Goal: Task Accomplishment & Management: Manage account settings

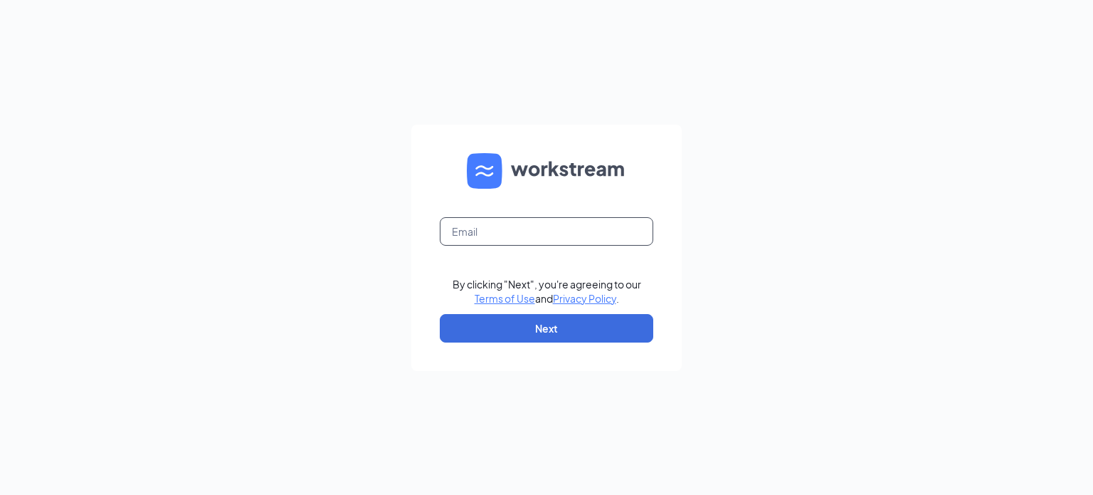
click at [456, 220] on input "text" at bounding box center [546, 231] width 213 height 28
type input "[PERSON_NAME][EMAIL_ADDRESS][DOMAIN_NAME]"
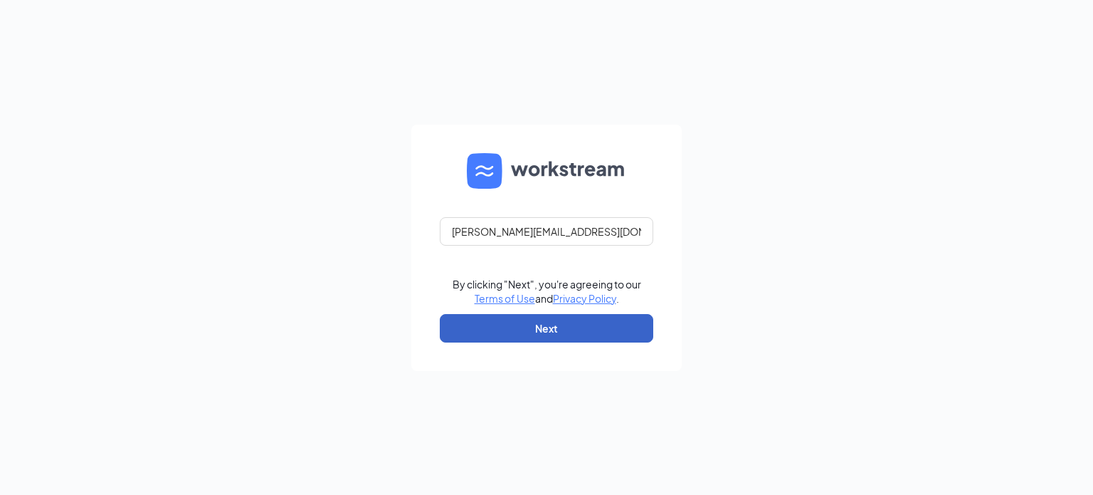
click at [531, 326] on button "Next" at bounding box center [546, 328] width 213 height 28
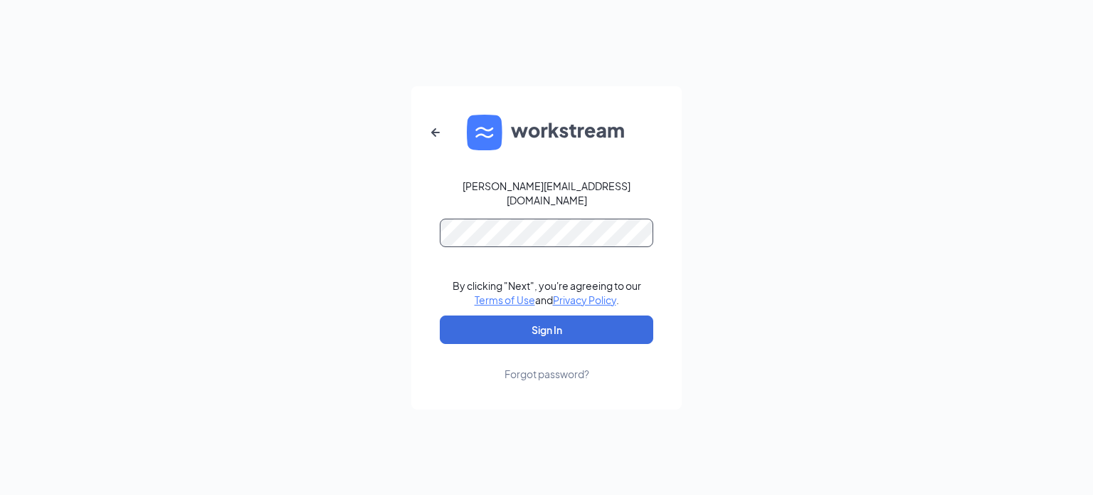
click at [440, 315] on button "Sign In" at bounding box center [546, 329] width 213 height 28
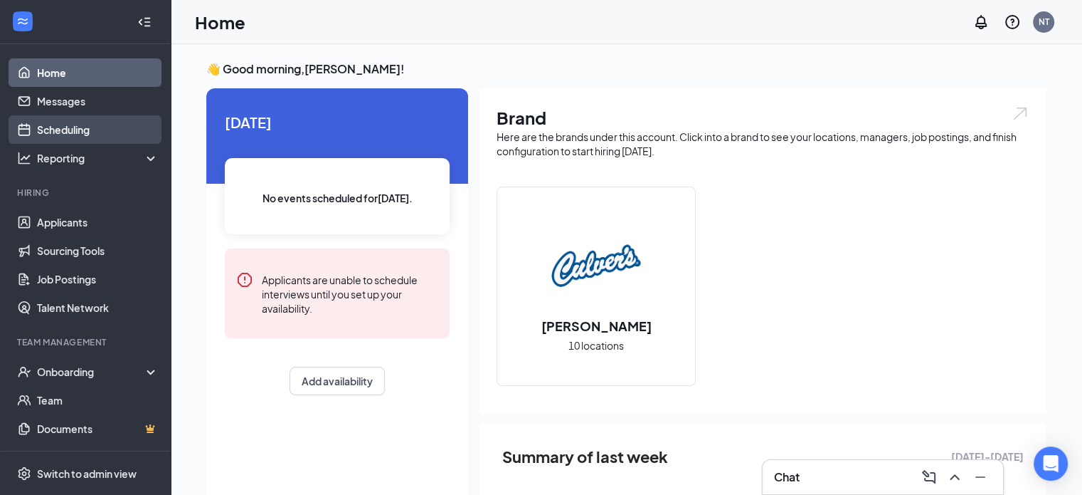
click at [80, 132] on link "Scheduling" at bounding box center [98, 129] width 122 height 28
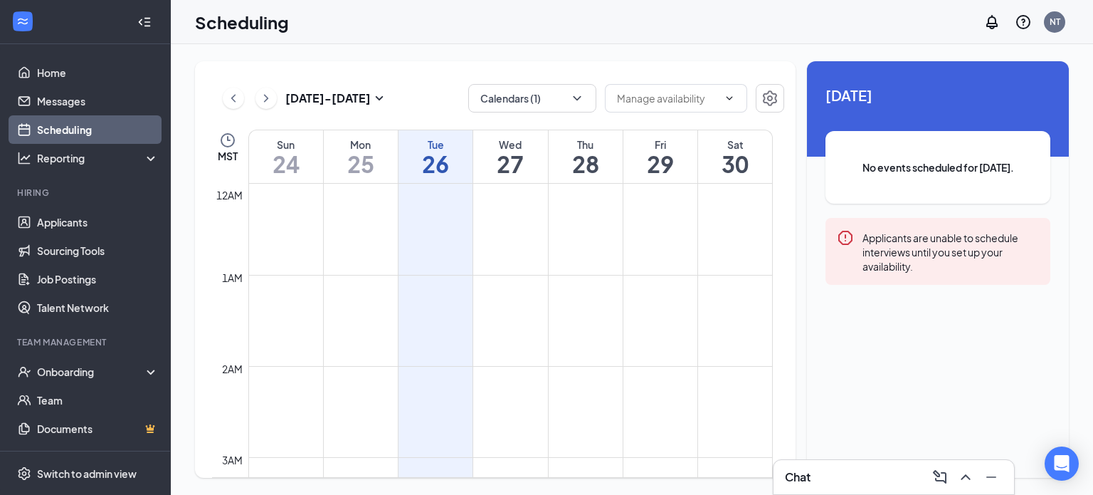
scroll to position [700, 0]
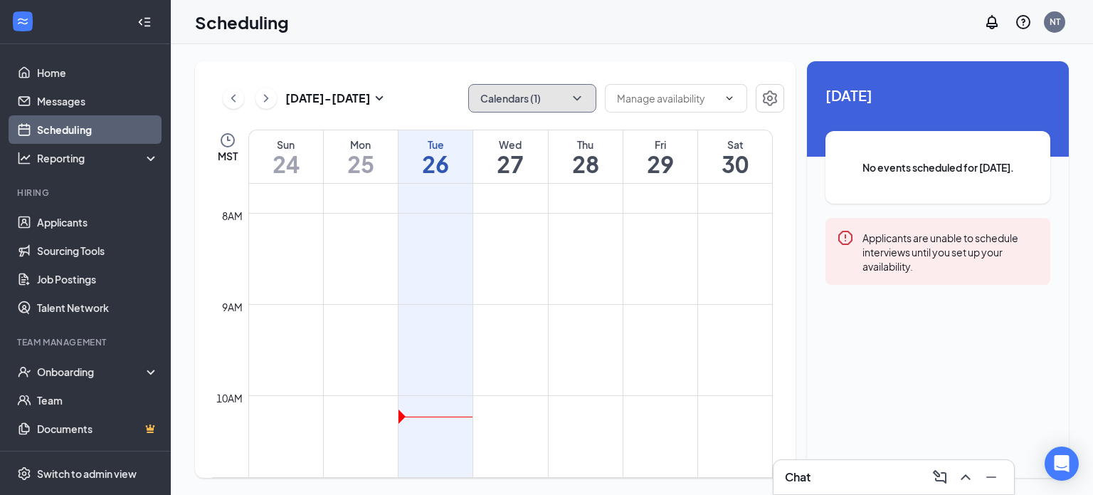
click at [569, 85] on button "Calendars (1)" at bounding box center [532, 98] width 128 height 28
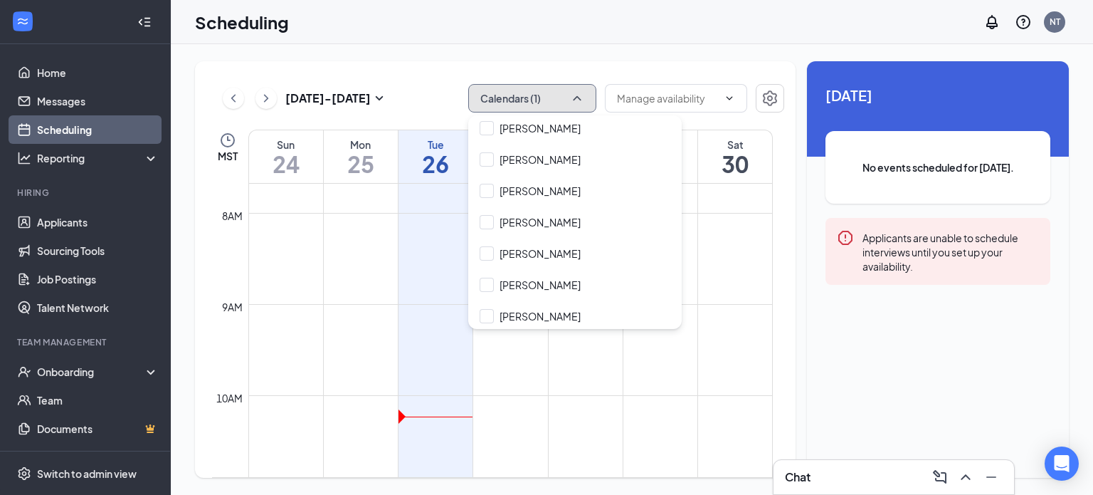
scroll to position [701, 0]
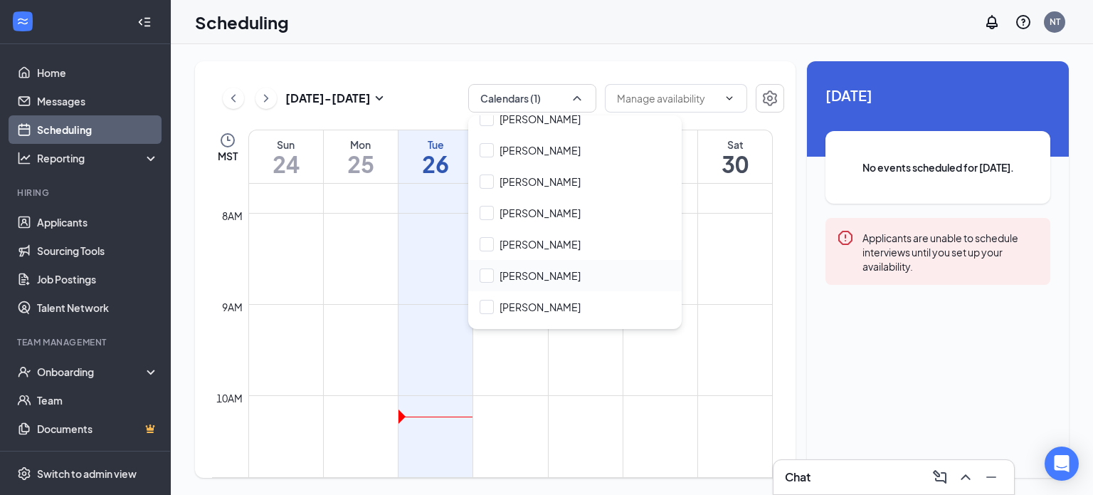
click at [559, 287] on div "[PERSON_NAME]" at bounding box center [574, 275] width 213 height 31
checkbox input "true"
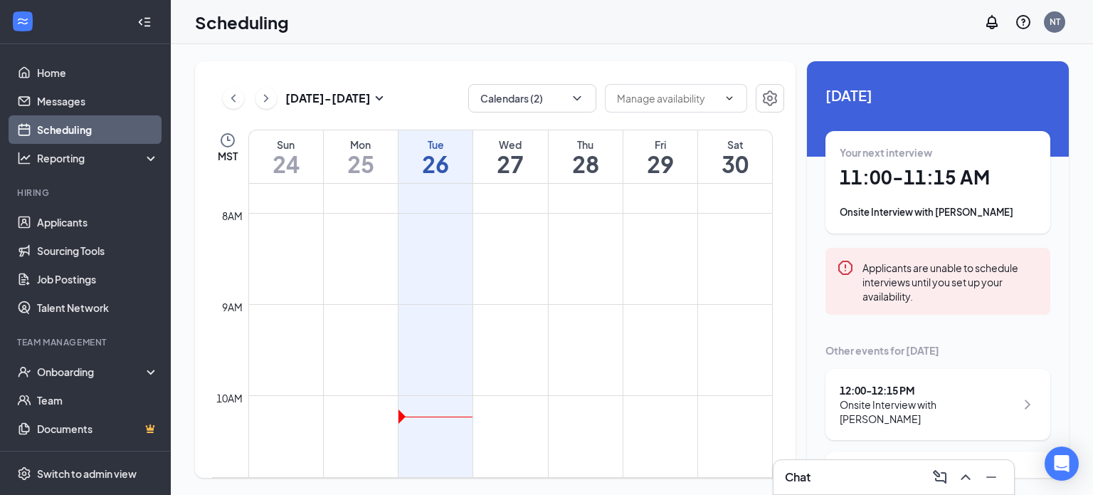
click at [626, 62] on div "[DATE] - [DATE] Calendars (2) MST Sun 24 Mon 25 Tue 26 Wed 27 Thu 28 Fri 29 Sat…" at bounding box center [495, 269] width 601 height 416
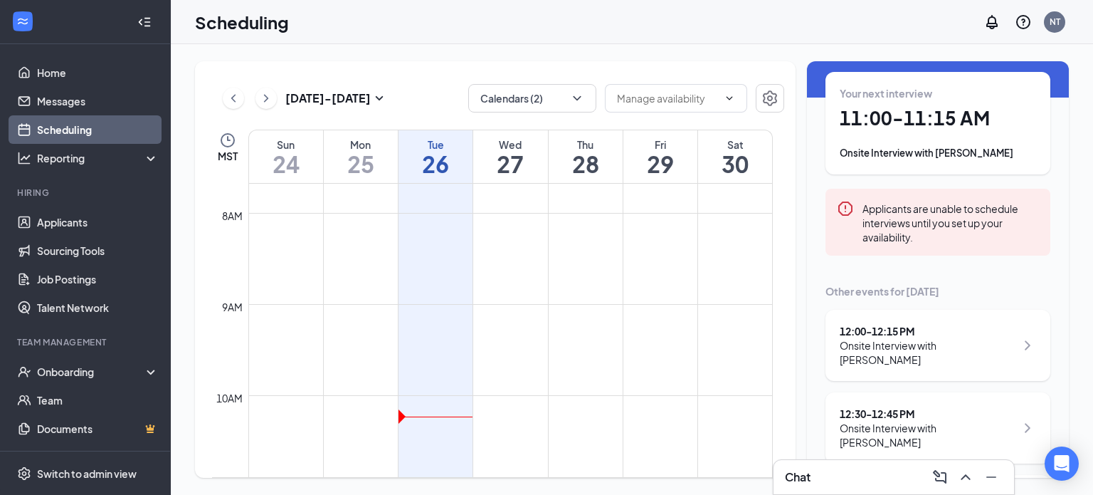
scroll to position [60, 0]
click at [956, 122] on h1 "11:00 - 11:15 AM" at bounding box center [938, 117] width 196 height 24
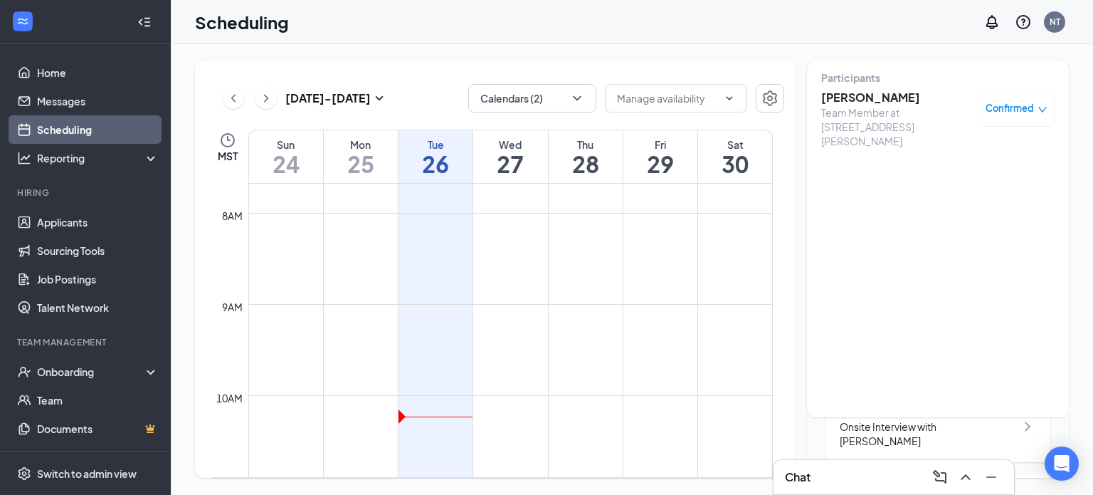
click at [872, 101] on h3 "[PERSON_NAME]" at bounding box center [895, 98] width 149 height 16
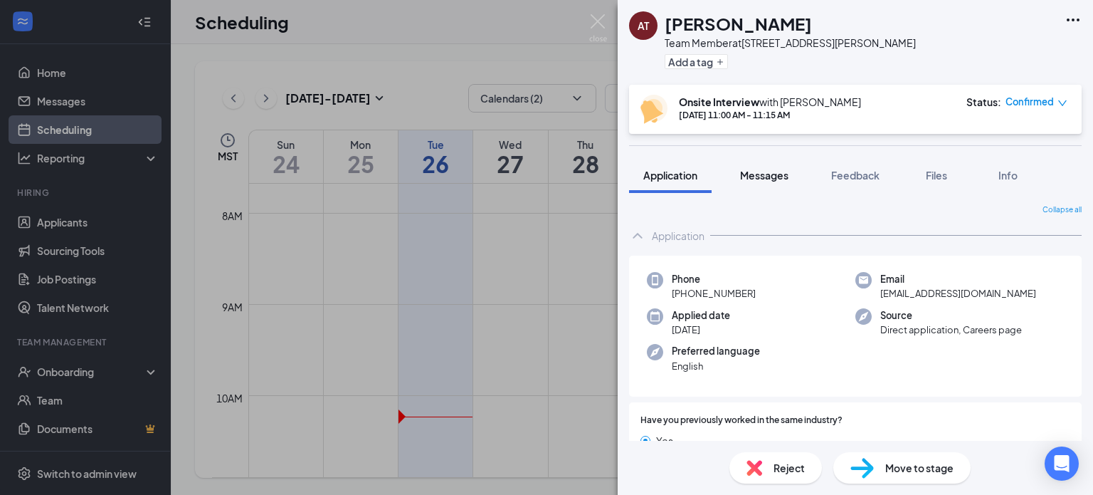
click at [769, 170] on span "Messages" at bounding box center [764, 175] width 48 height 13
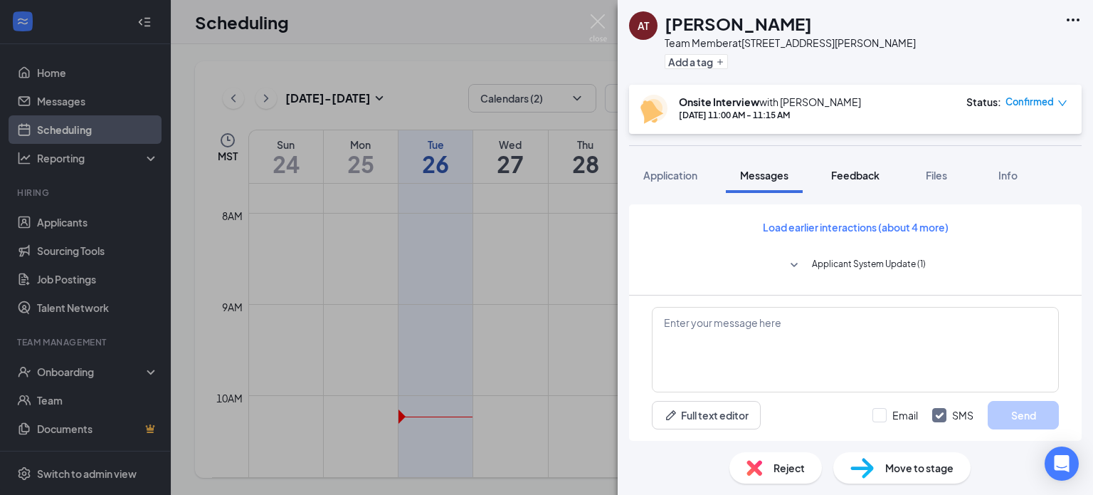
click at [868, 184] on button "Feedback" at bounding box center [855, 175] width 77 height 36
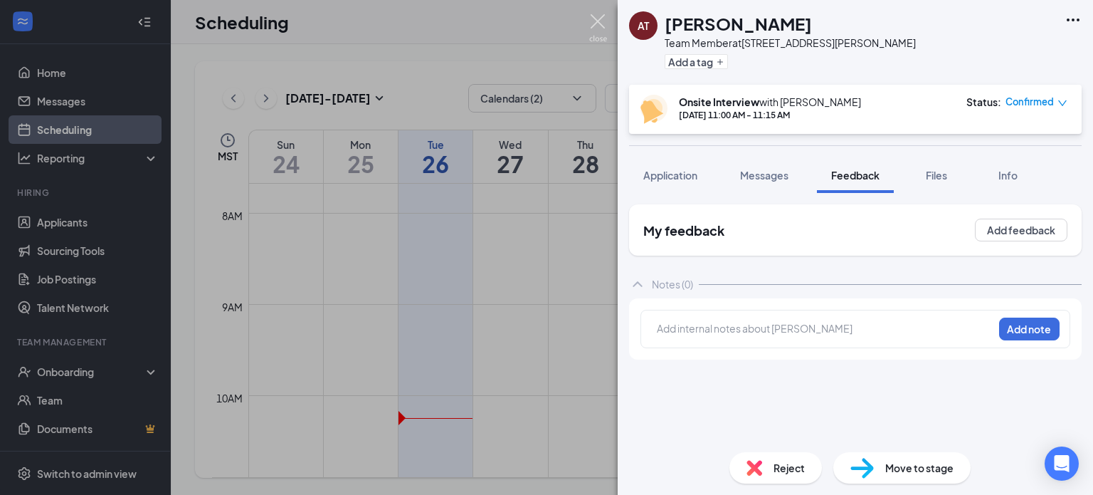
click at [596, 22] on img at bounding box center [598, 28] width 18 height 28
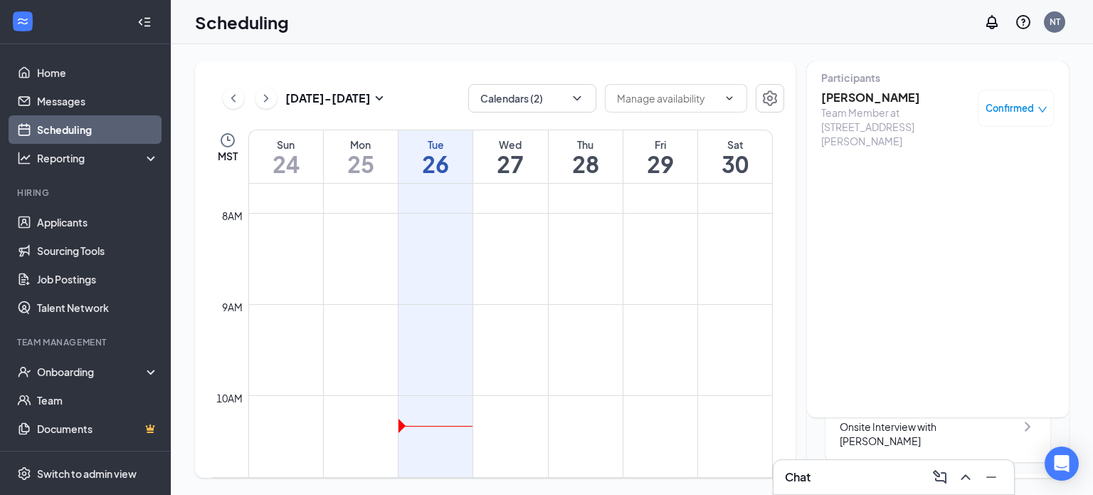
click at [719, 70] on div "[DATE] - [DATE] Calendars (2) MST Sun 24 Mon 25 Tue 26 Wed 27 Thu 28 Fri 29 Sat…" at bounding box center [495, 269] width 601 height 416
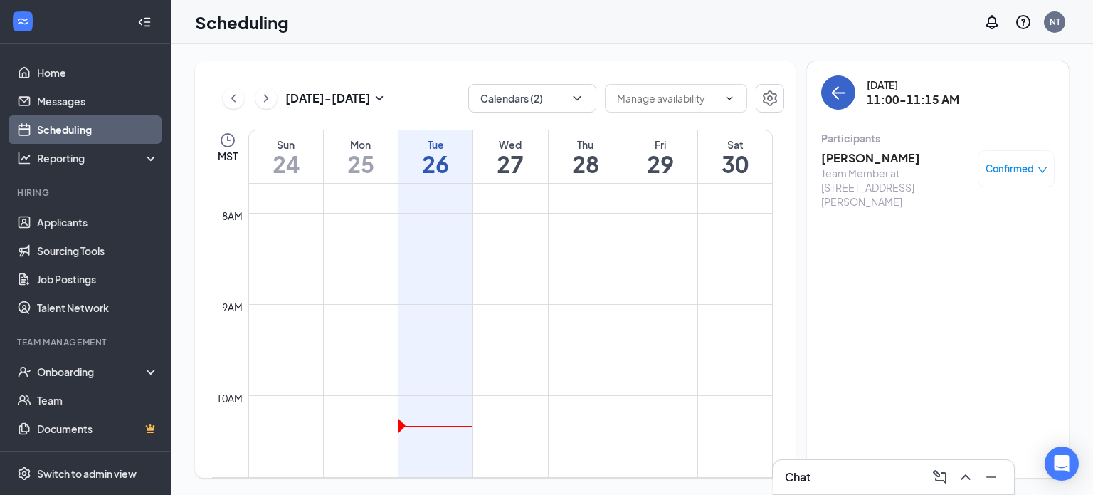
click at [843, 95] on icon "ArrowLeft" at bounding box center [838, 92] width 17 height 17
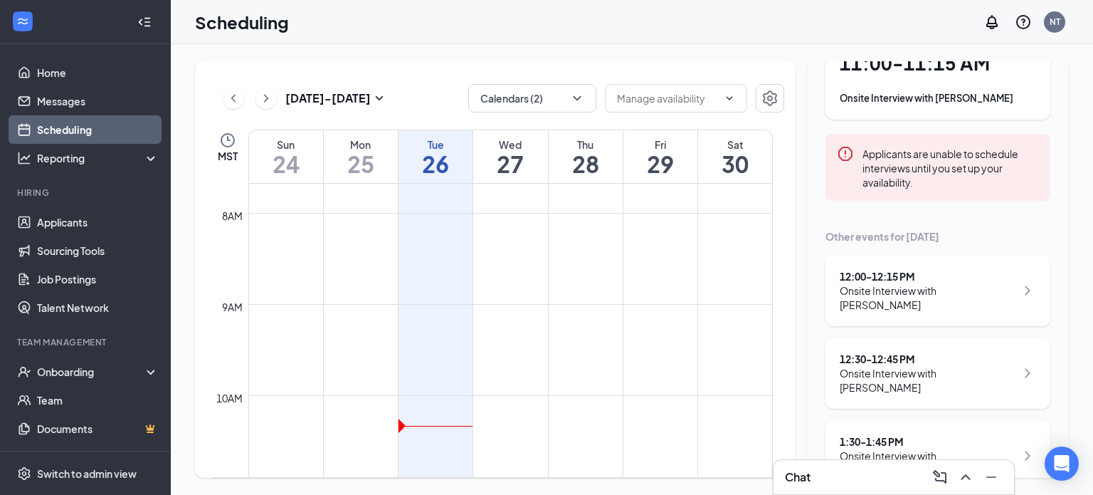
scroll to position [122, 0]
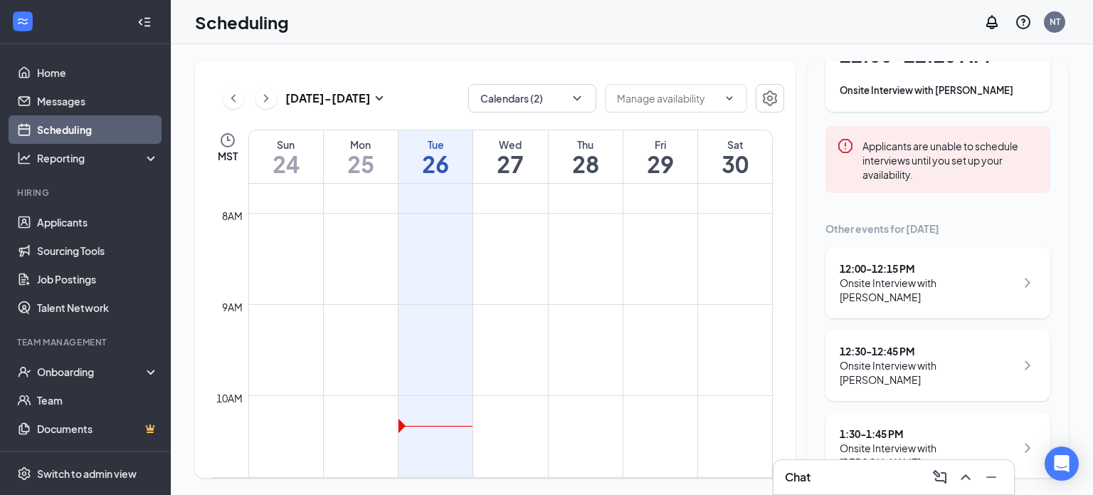
click at [825, 473] on div "Chat" at bounding box center [894, 476] width 218 height 23
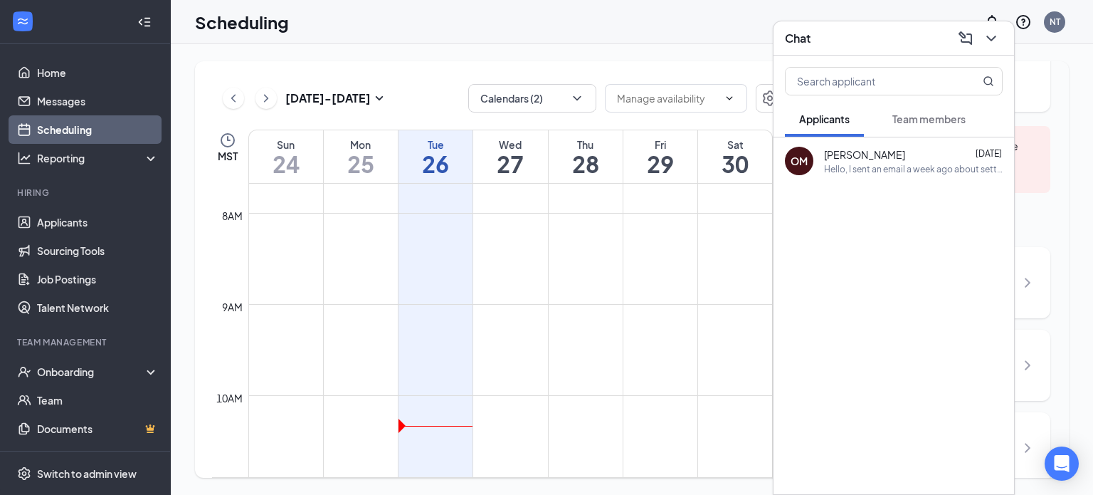
click at [929, 127] on button "Team members" at bounding box center [929, 119] width 102 height 36
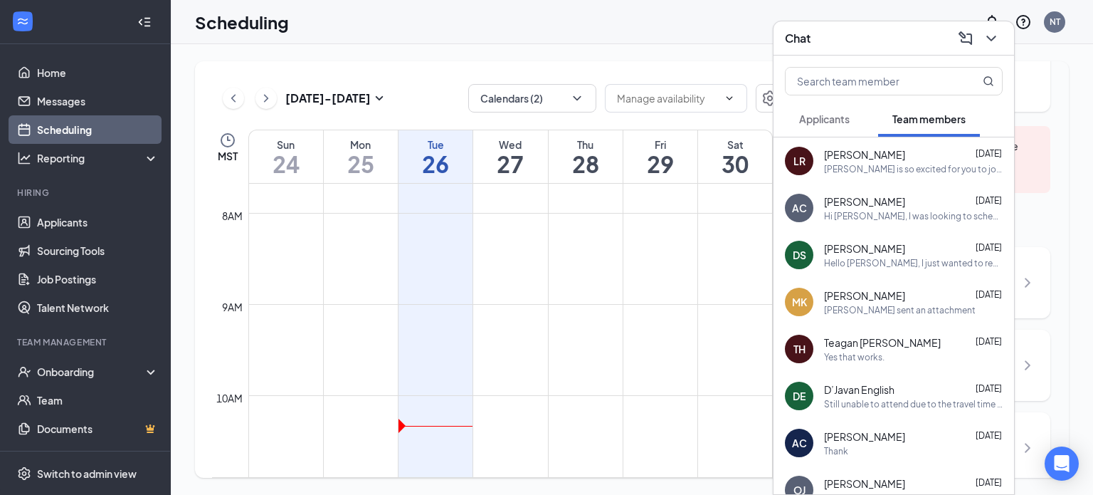
click at [827, 111] on button "Applicants" at bounding box center [824, 119] width 79 height 36
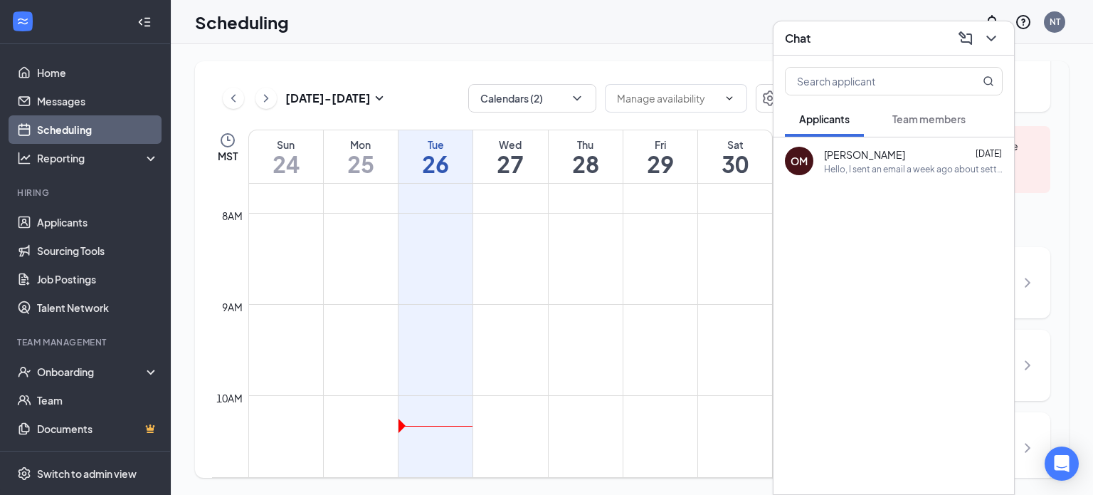
click at [937, 105] on button "Team members" at bounding box center [929, 119] width 102 height 36
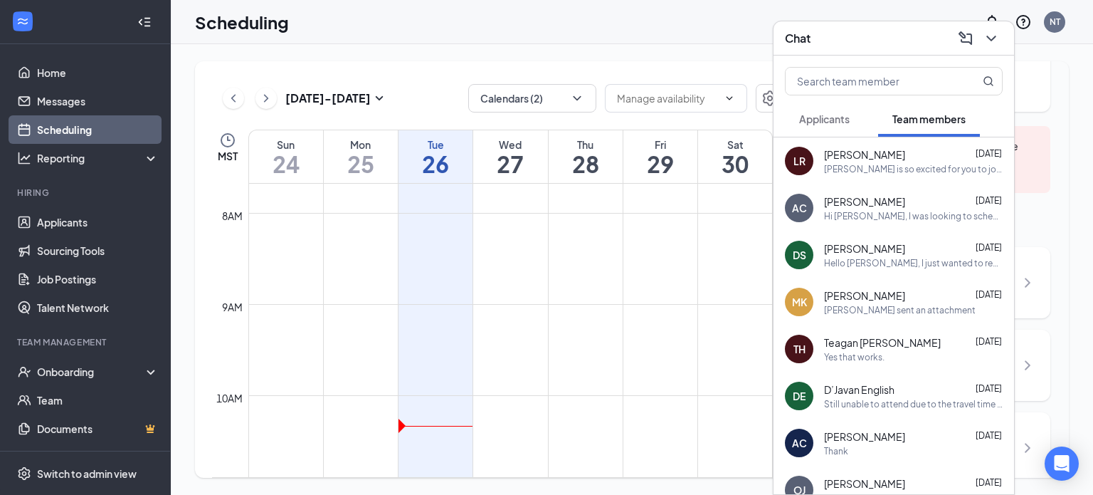
click at [925, 152] on div "[PERSON_NAME] [DATE]" at bounding box center [913, 154] width 179 height 14
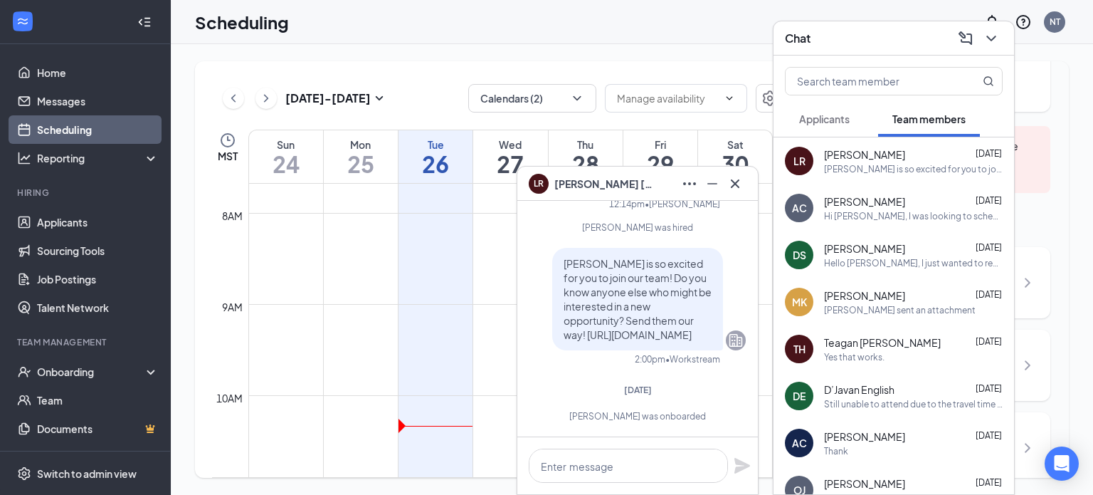
click at [826, 34] on div "Chat" at bounding box center [894, 38] width 218 height 22
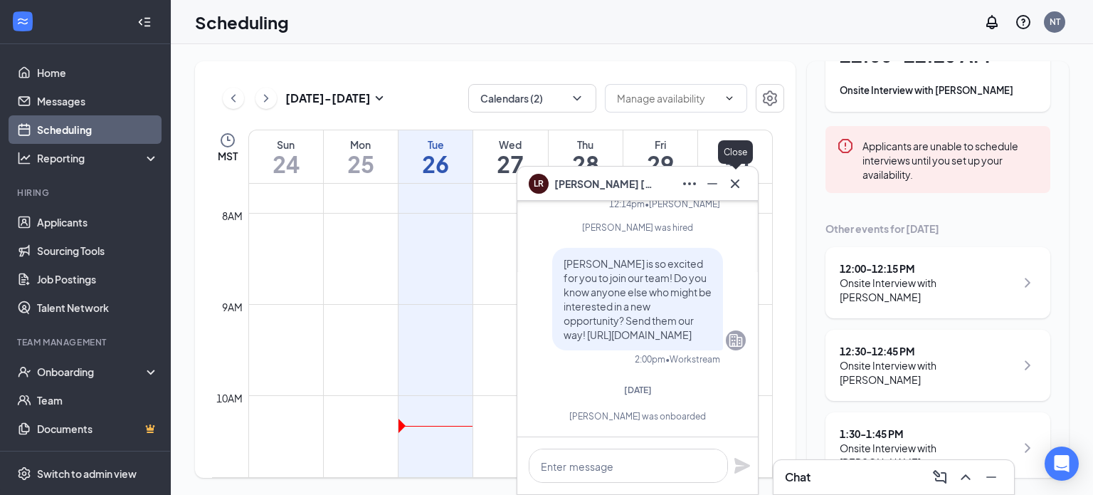
click at [734, 177] on icon "Cross" at bounding box center [735, 183] width 17 height 17
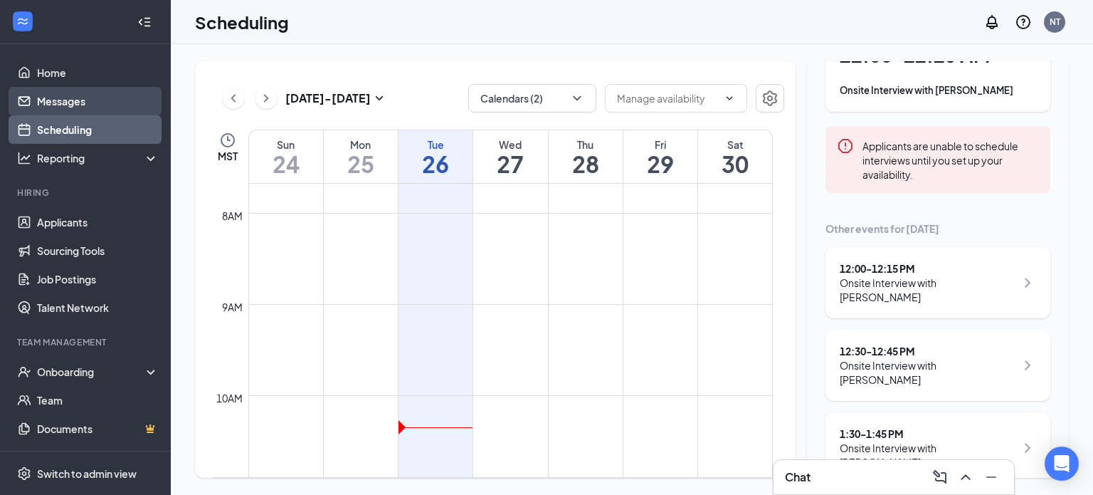
click at [88, 99] on link "Messages" at bounding box center [98, 101] width 122 height 28
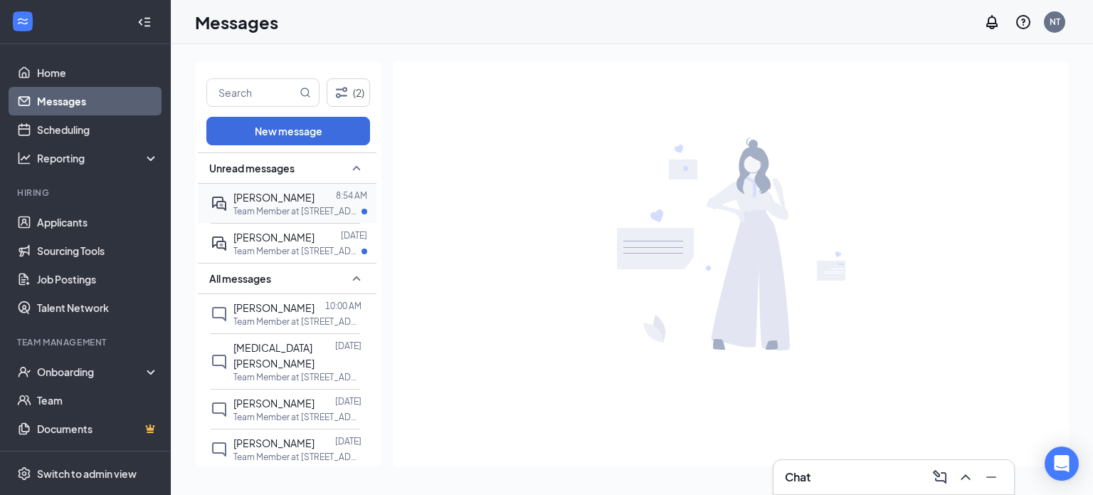
click at [290, 196] on span "[PERSON_NAME]" at bounding box center [273, 197] width 81 height 13
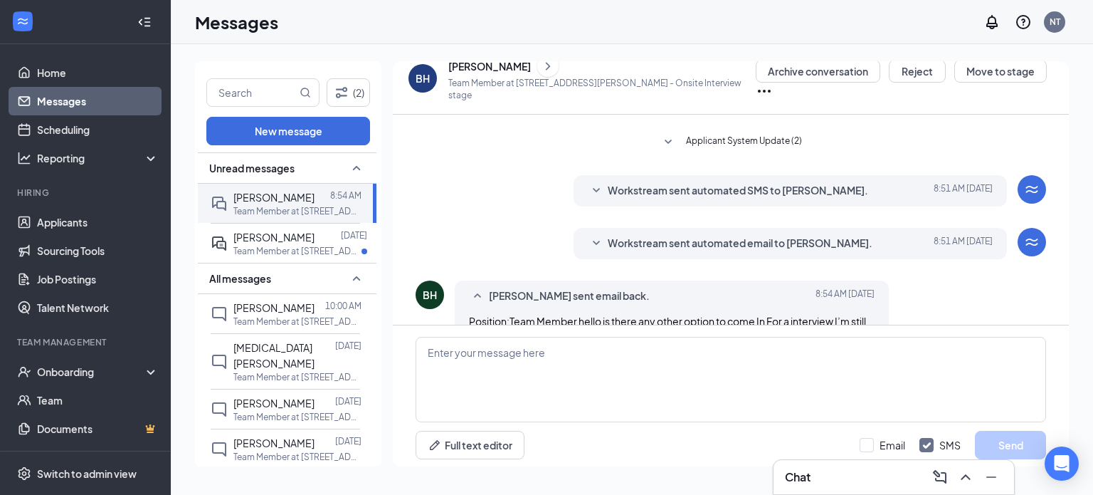
scroll to position [238, 0]
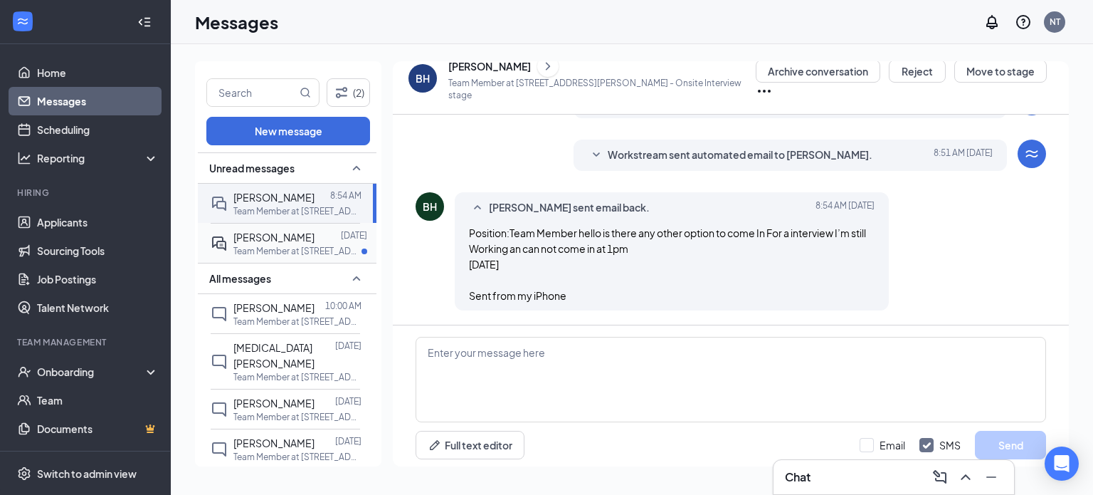
click at [253, 235] on span "[PERSON_NAME]" at bounding box center [273, 237] width 81 height 13
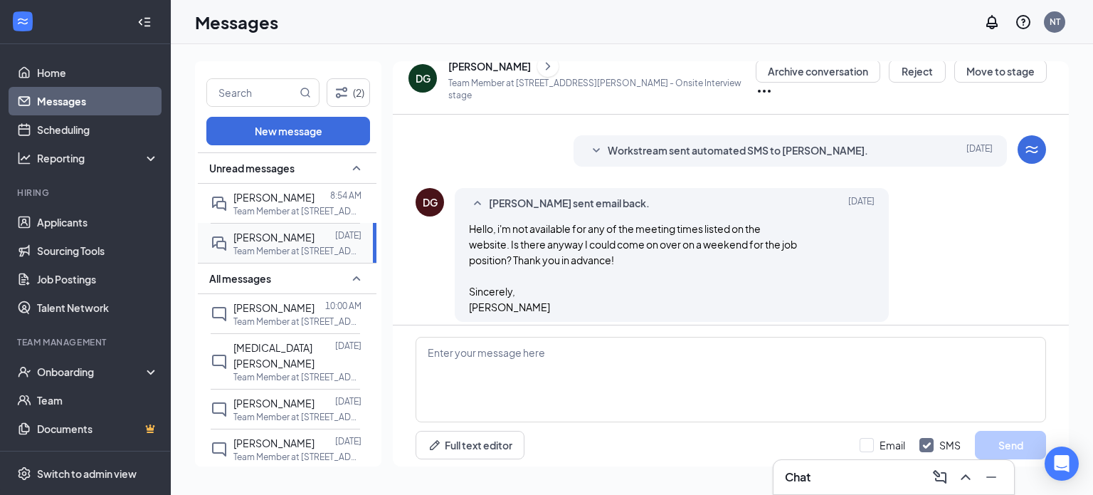
scroll to position [185, 0]
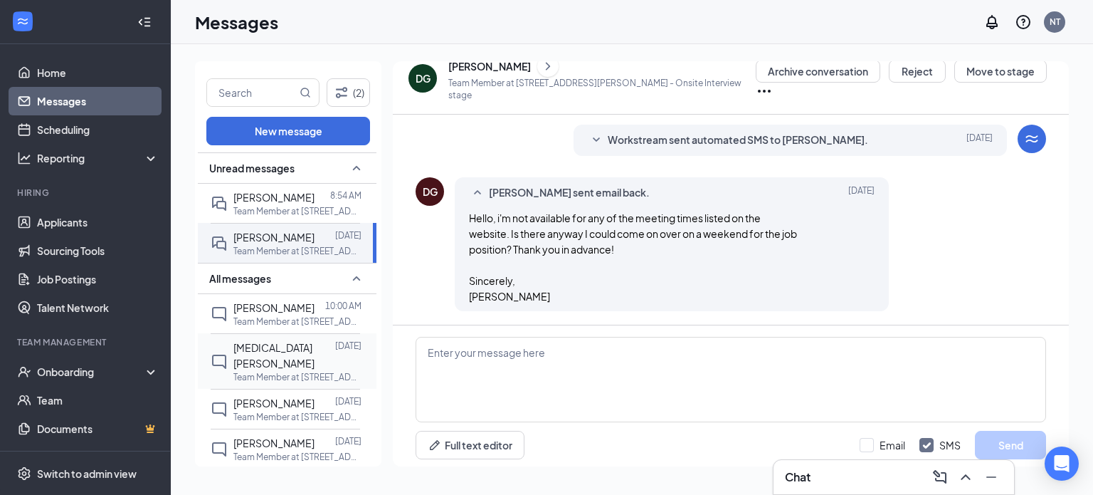
click at [335, 347] on div at bounding box center [335, 354] width 0 height 31
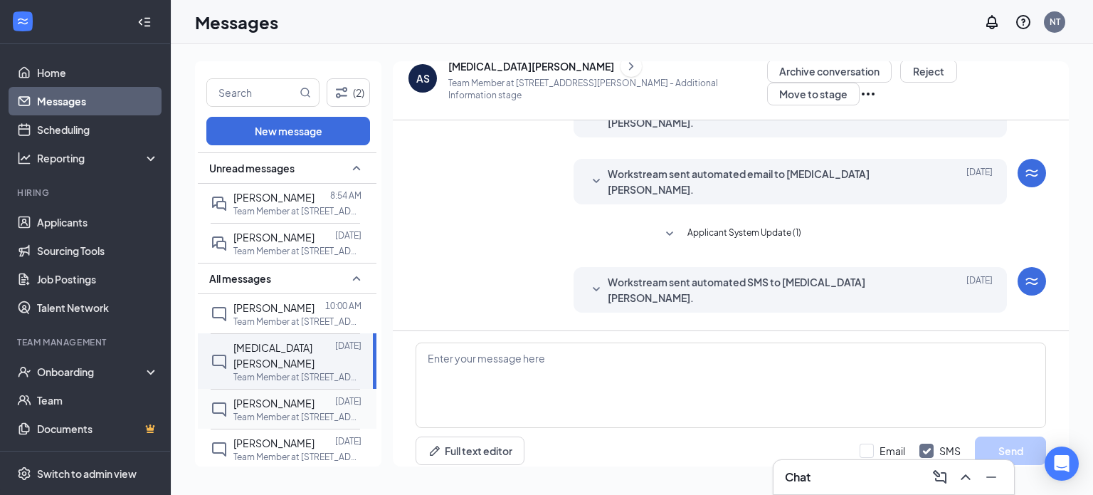
scroll to position [327, 0]
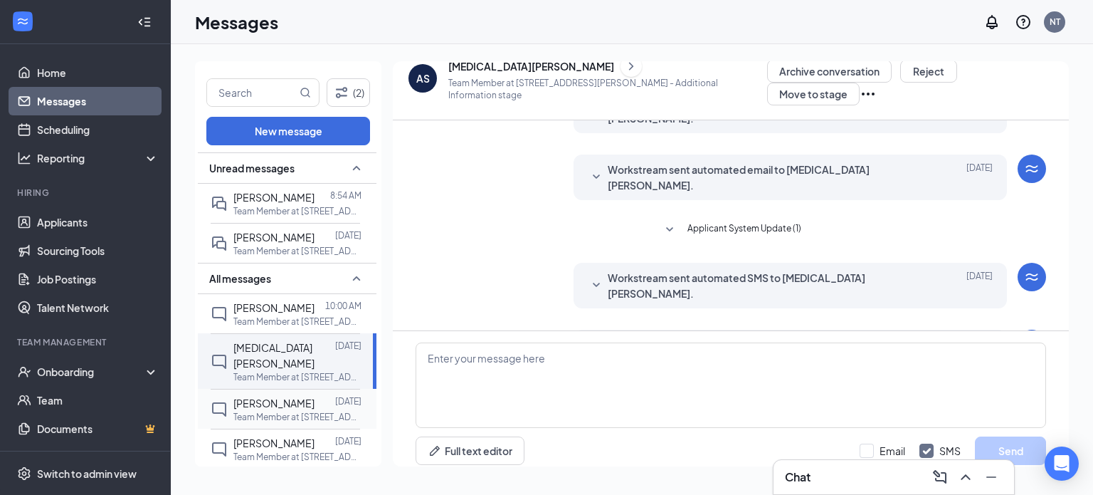
click at [278, 396] on span "[PERSON_NAME]" at bounding box center [273, 402] width 81 height 13
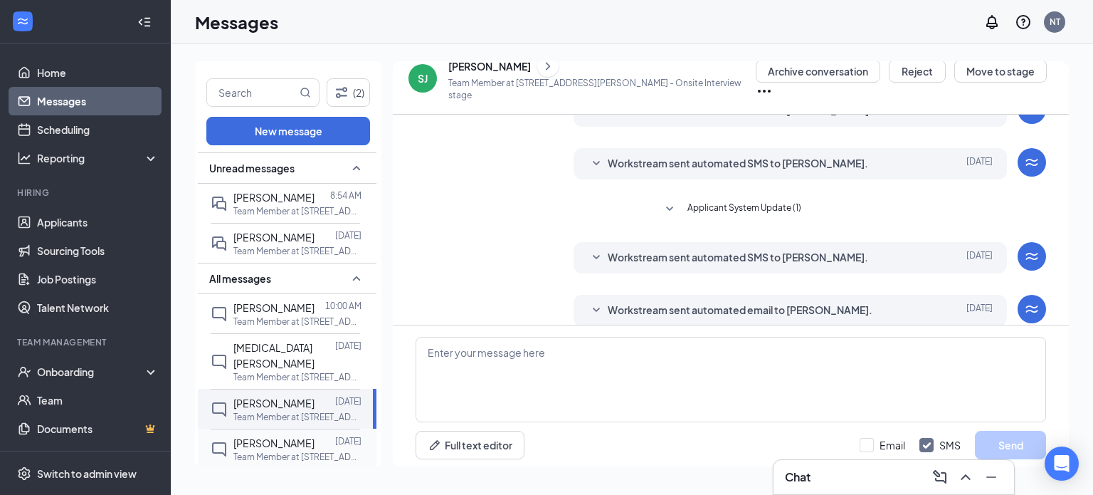
scroll to position [176, 0]
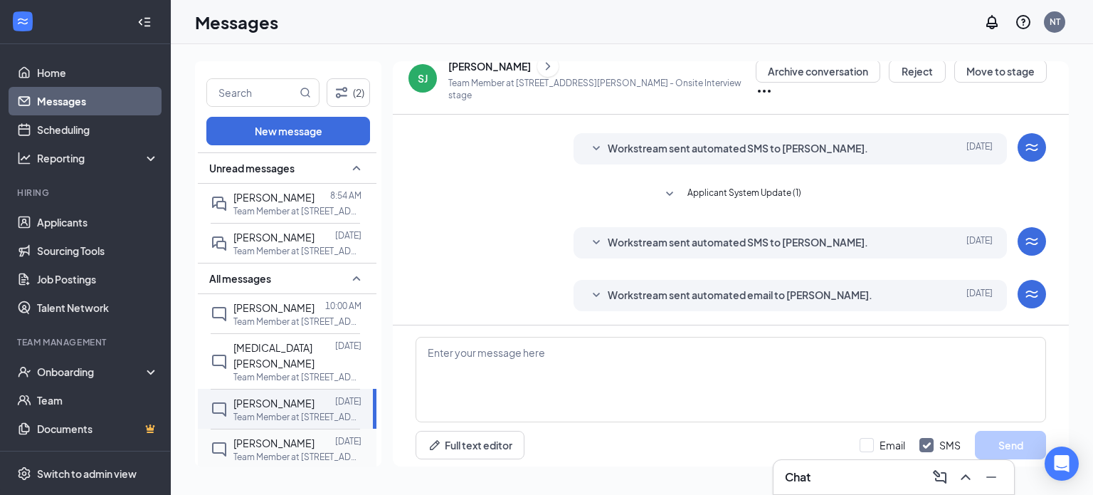
click at [279, 428] on div "[PERSON_NAME] [DATE] Team Member at 359 - [PERSON_NAME][GEOGRAPHIC_DATA]" at bounding box center [285, 448] width 149 height 40
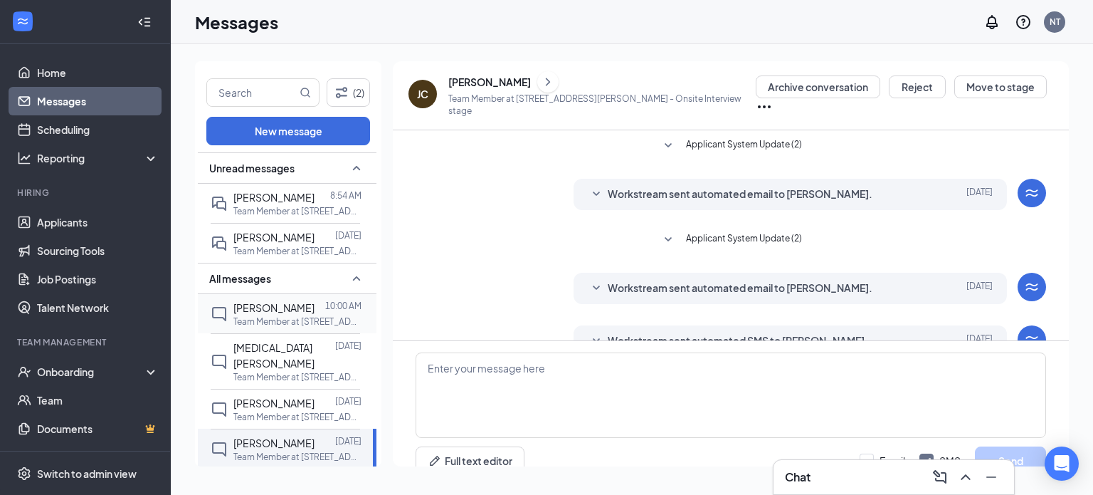
scroll to position [31, 0]
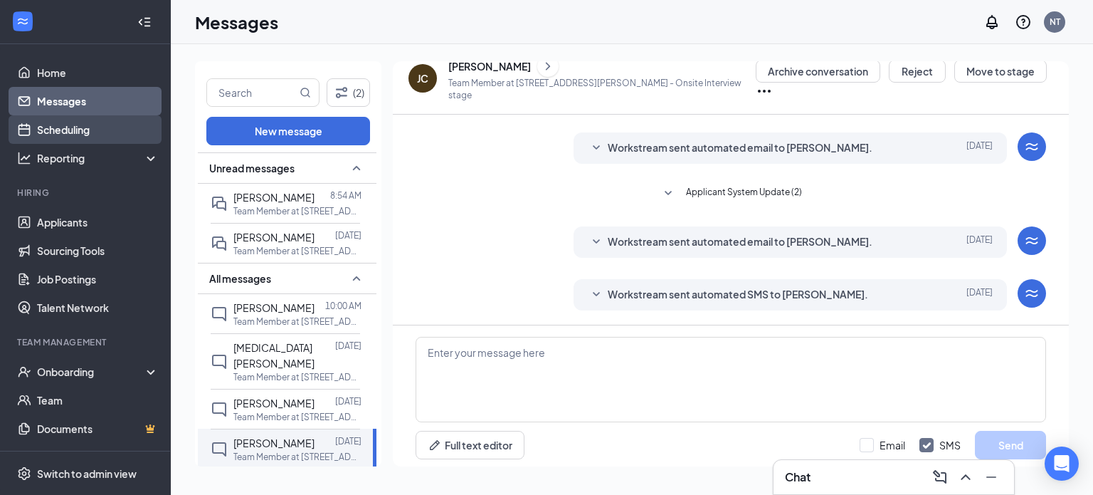
click at [61, 119] on link "Scheduling" at bounding box center [98, 129] width 122 height 28
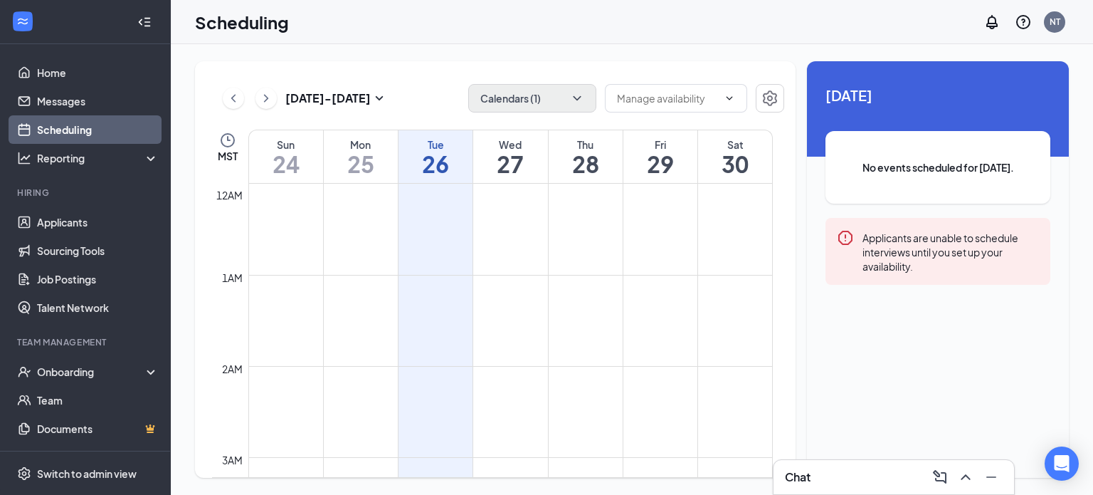
scroll to position [700, 0]
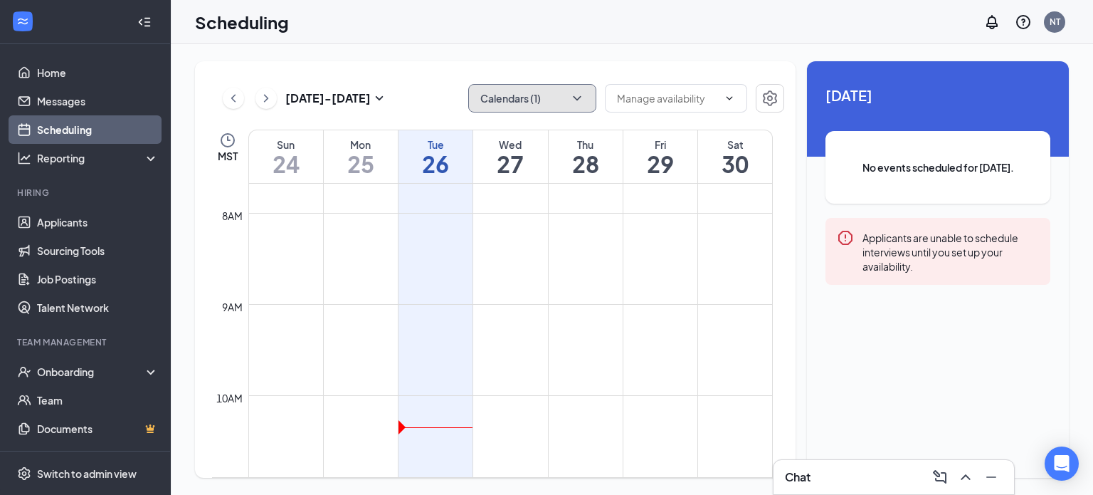
click at [549, 95] on button "Calendars (1)" at bounding box center [532, 98] width 128 height 28
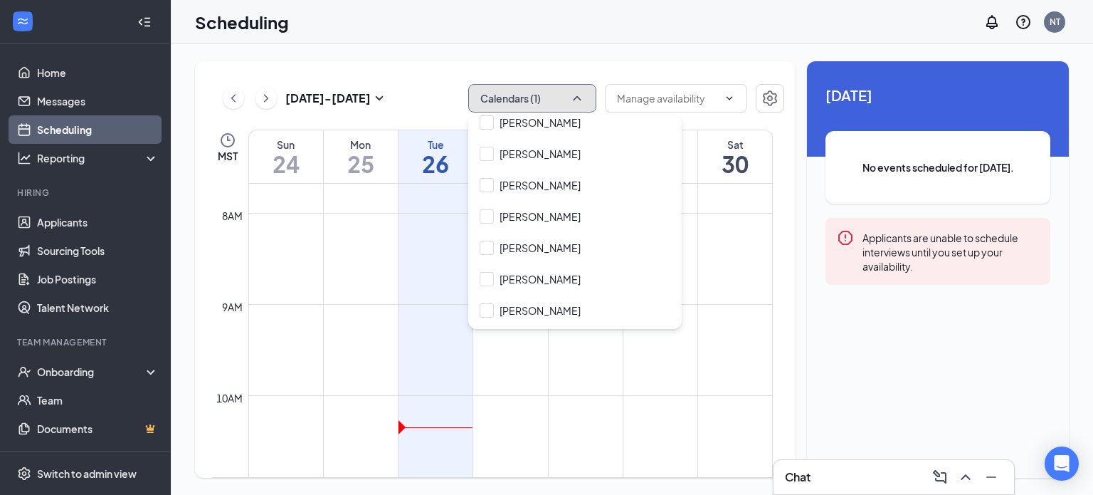
scroll to position [710, 0]
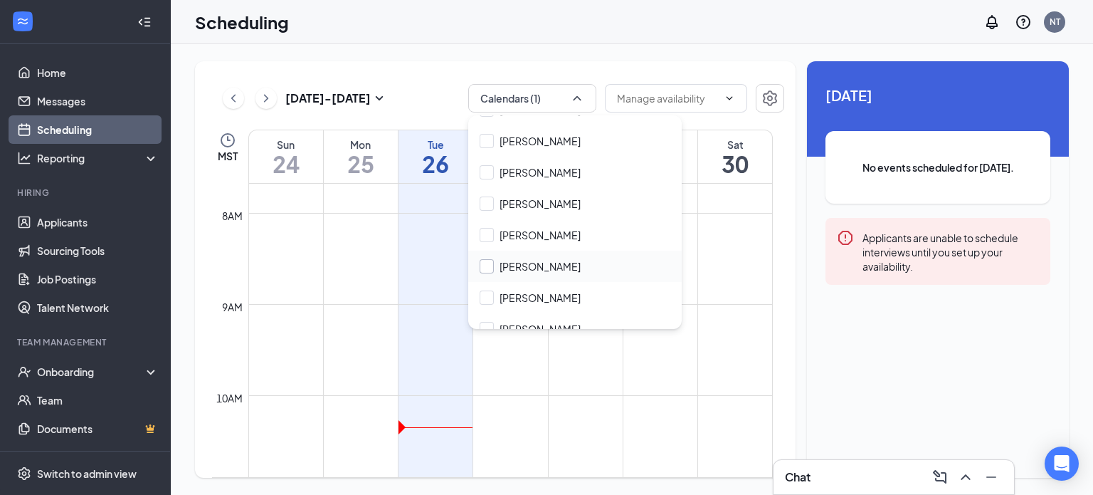
click at [541, 266] on input "[PERSON_NAME]" at bounding box center [530, 266] width 101 height 14
checkbox input "true"
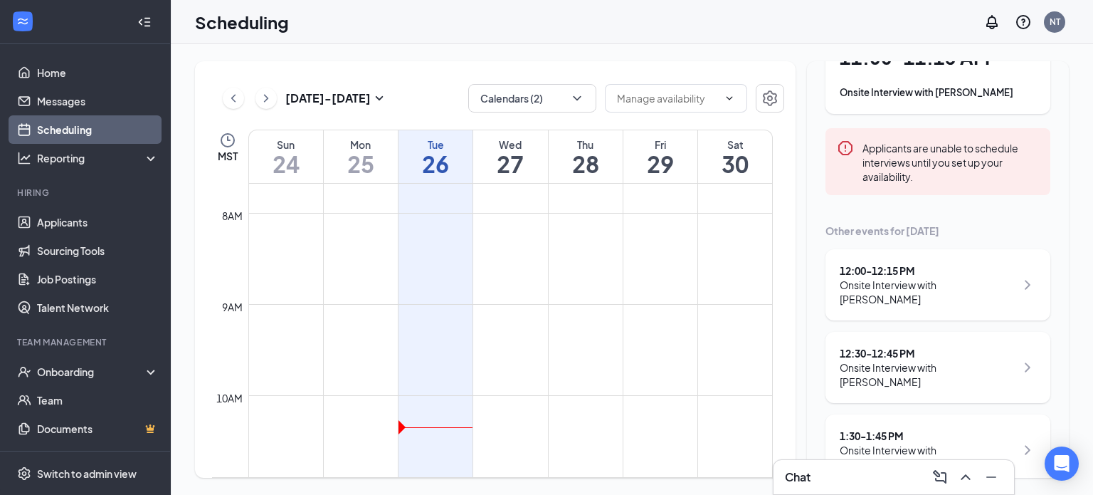
scroll to position [122, 0]
click at [965, 364] on div "12:30 - 12:45 PM Onsite Interview with [PERSON_NAME]" at bounding box center [937, 364] width 225 height 71
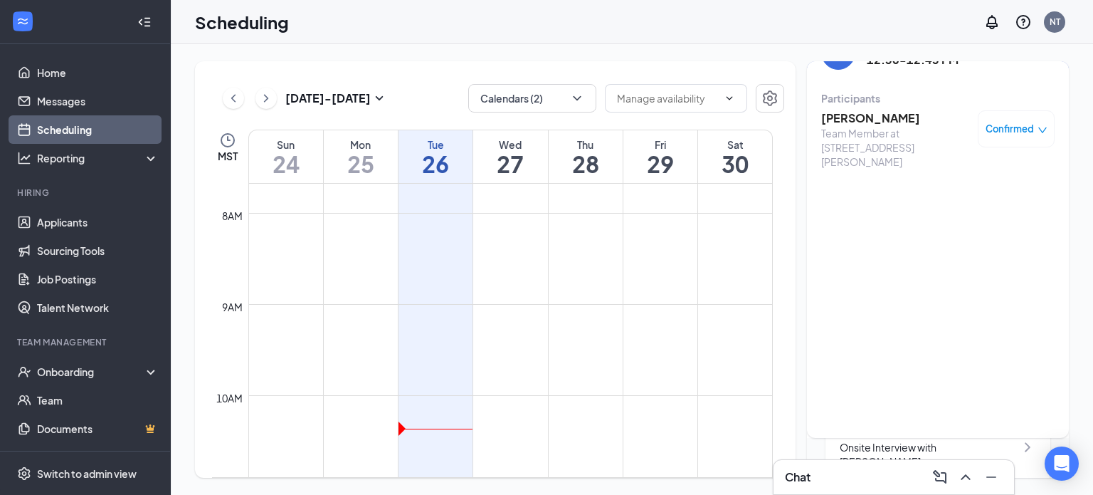
scroll to position [35, 0]
click at [852, 118] on h3 "[PERSON_NAME]" at bounding box center [895, 123] width 149 height 16
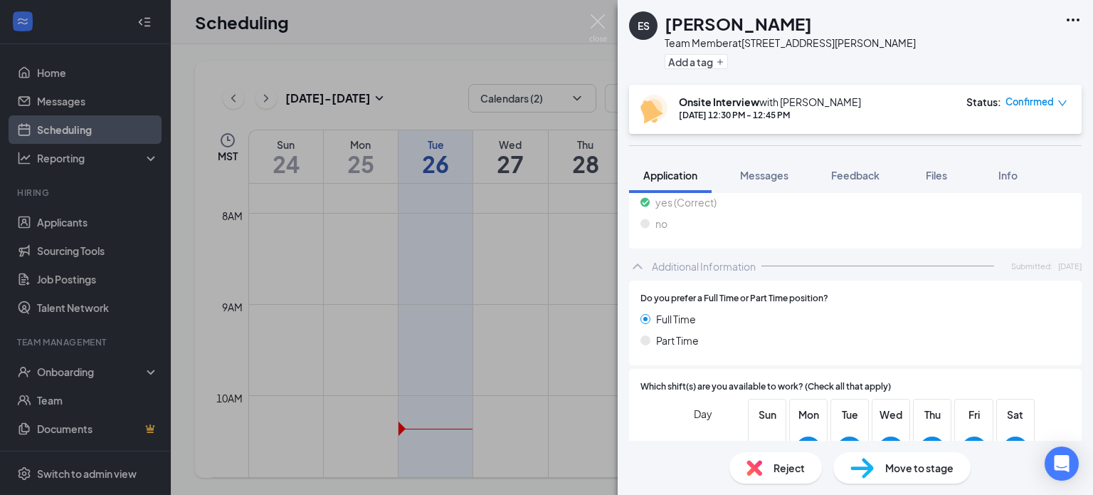
scroll to position [350, 0]
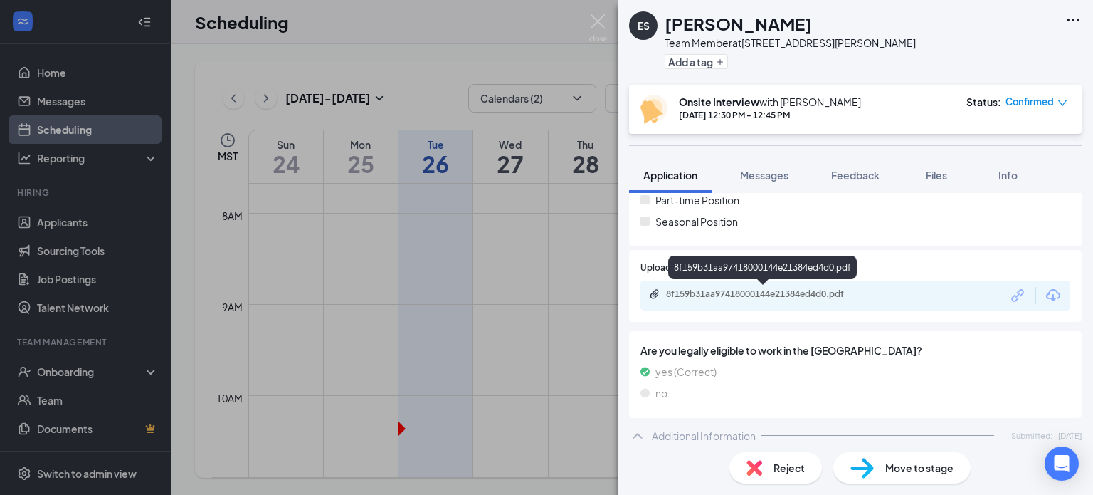
click at [771, 300] on div "8f159b31aa97418000144e21384ed4d0.pdf" at bounding box center [764, 295] width 231 height 14
click at [596, 17] on img at bounding box center [598, 28] width 18 height 28
